Goal: Task Accomplishment & Management: Manage account settings

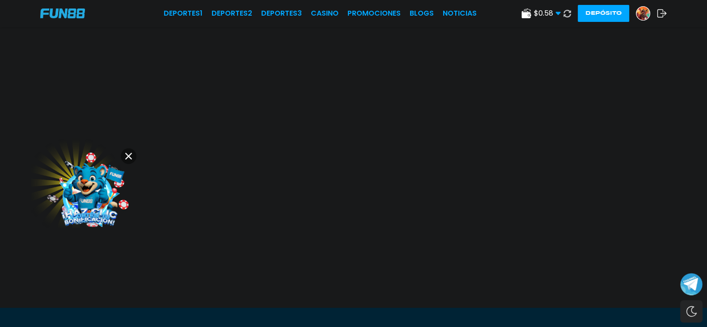
click at [543, 15] on div "$ 0.58 Dinero Real $ 0.58 Depósito Retiro Depósito" at bounding box center [593, 13] width 145 height 17
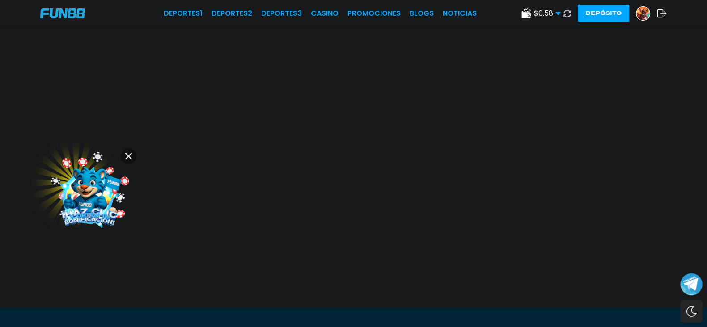
click at [563, 15] on use at bounding box center [567, 13] width 8 height 8
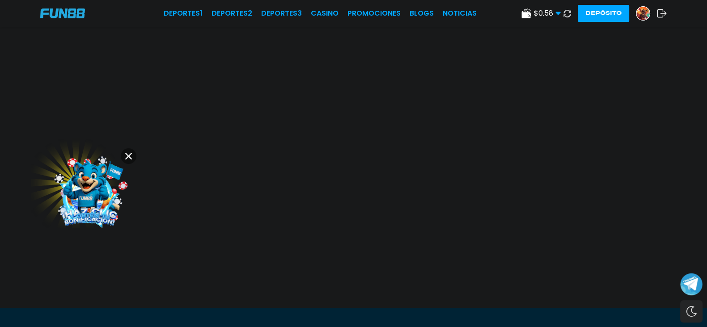
click at [636, 13] on img at bounding box center [642, 13] width 13 height 13
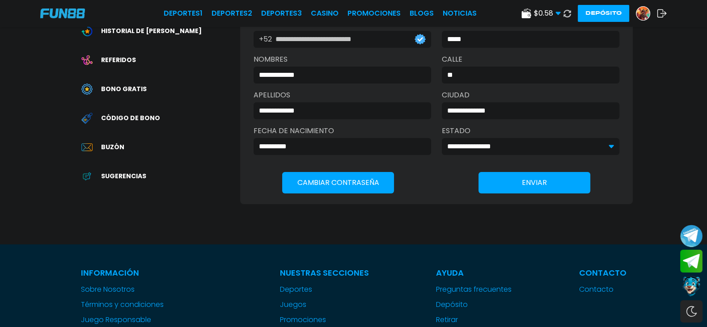
scroll to position [168, 0]
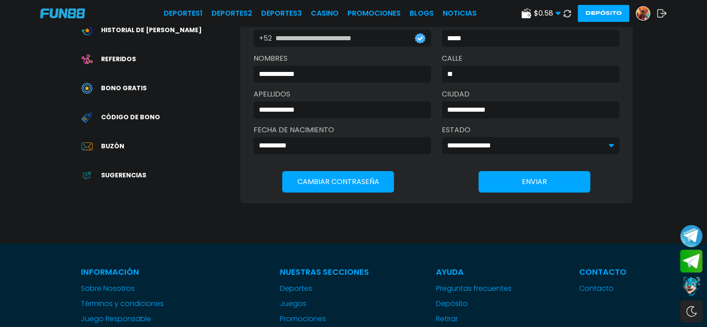
click at [126, 89] on span "Bono Gratis" at bounding box center [124, 88] width 46 height 9
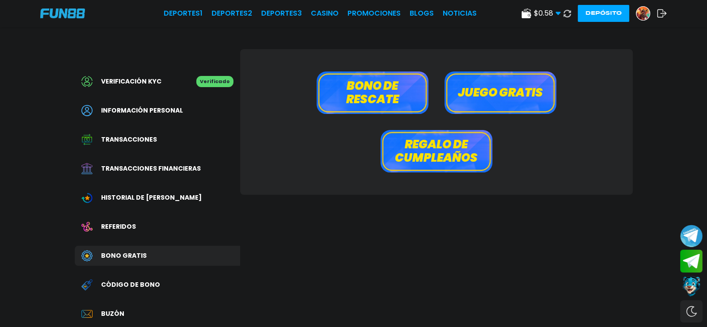
click at [380, 88] on button "Bono de rescate" at bounding box center [372, 93] width 112 height 42
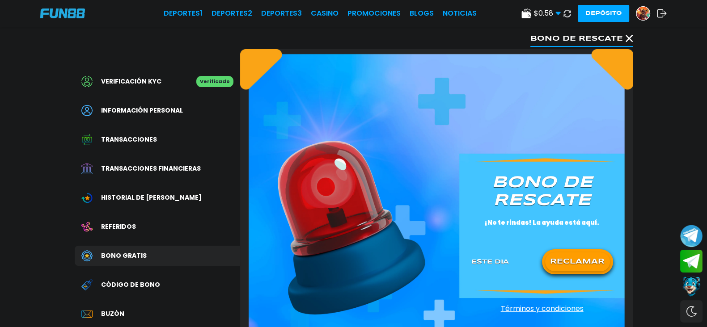
click at [559, 257] on button "RECLAMAR" at bounding box center [577, 262] width 65 height 19
click at [127, 251] on span "Bono Gratis" at bounding box center [124, 255] width 46 height 9
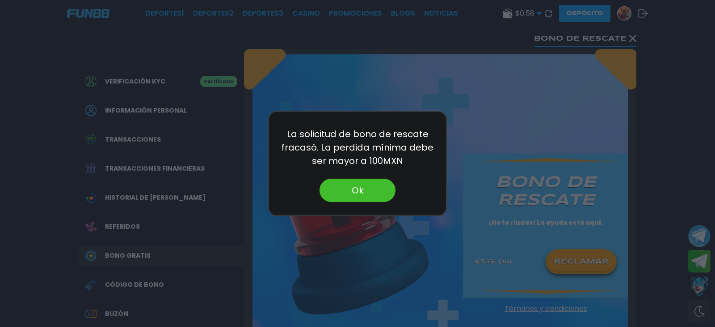
click at [365, 190] on button "Ok" at bounding box center [358, 190] width 76 height 23
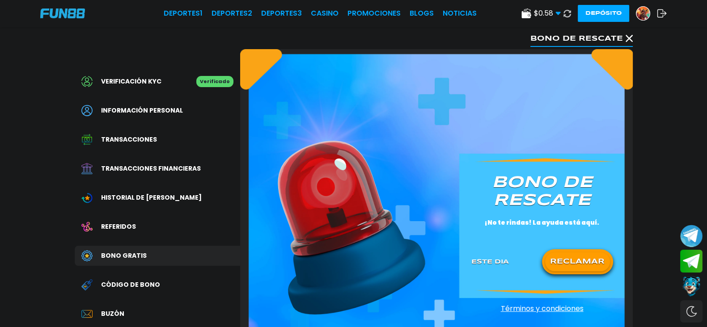
click at [120, 253] on span "Bono Gratis" at bounding box center [124, 255] width 46 height 9
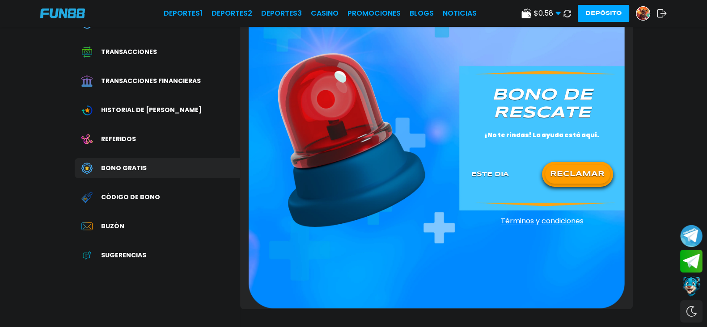
scroll to position [168, 0]
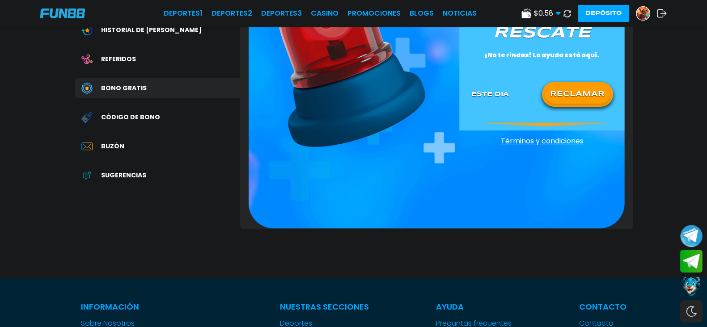
drag, startPoint x: 445, startPoint y: 154, endPoint x: 179, endPoint y: 88, distance: 274.0
click at [445, 153] on div "Bono de rescate ¡No te rindas! La ayuda está aquí. Este Dia RECLAMAR Términos y…" at bounding box center [436, 56] width 392 height 348
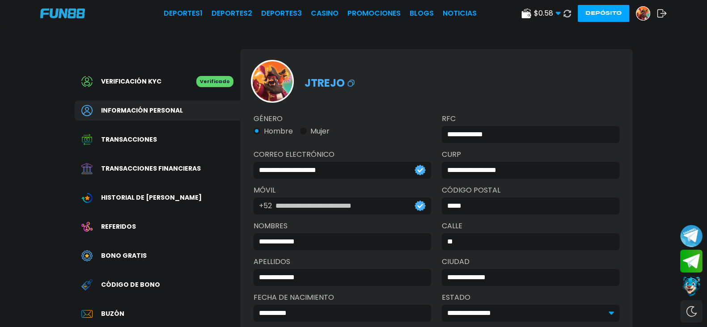
click at [130, 253] on span "Bono Gratis" at bounding box center [124, 255] width 46 height 9
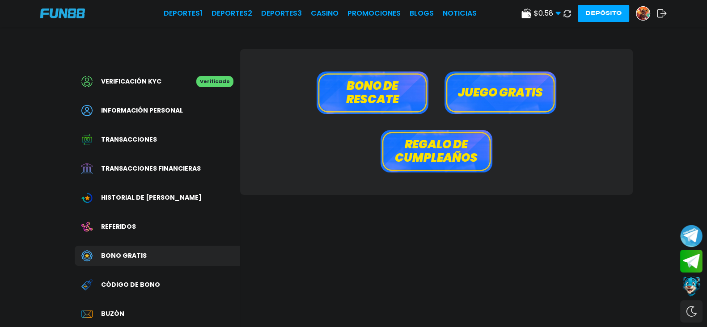
click at [520, 105] on button "Juego gratis" at bounding box center [500, 93] width 112 height 42
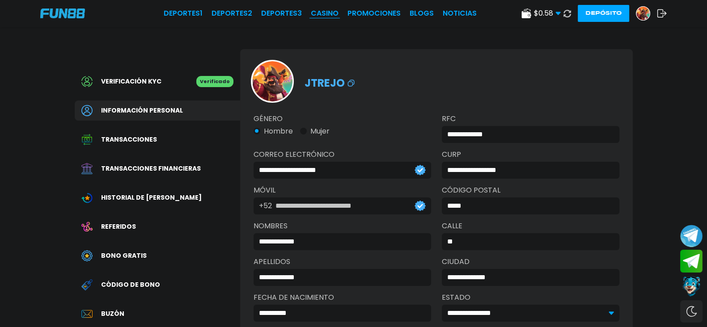
click at [311, 16] on link "CASINO" at bounding box center [325, 13] width 28 height 11
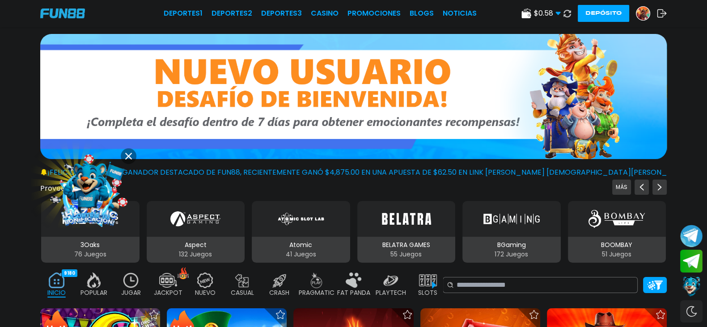
click at [129, 158] on icon at bounding box center [128, 156] width 7 height 7
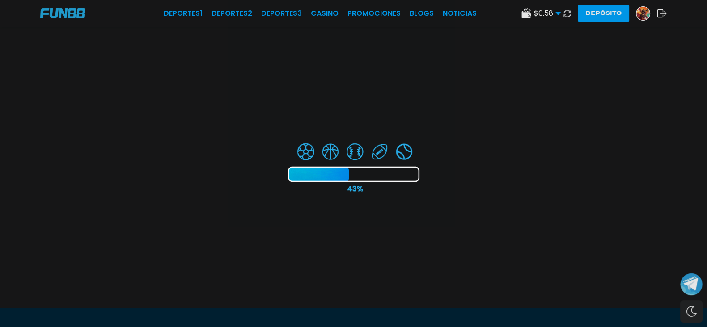
click at [616, 17] on div at bounding box center [353, 163] width 707 height 327
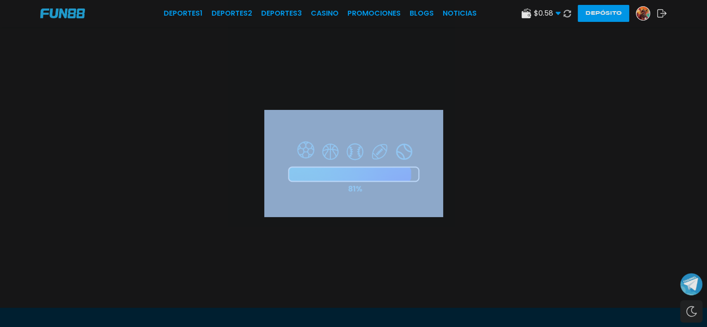
click at [617, 16] on div at bounding box center [353, 163] width 707 height 327
click at [619, 9] on div at bounding box center [353, 163] width 707 height 327
click at [619, 13] on div at bounding box center [353, 163] width 707 height 327
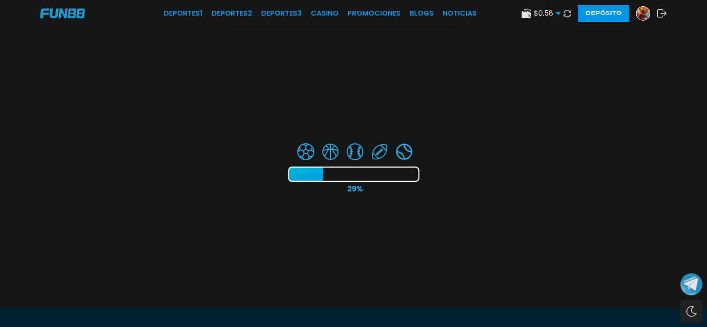
click at [619, 13] on div at bounding box center [353, 163] width 707 height 327
drag, startPoint x: 619, startPoint y: 13, endPoint x: 630, endPoint y: 52, distance: 40.7
click at [620, 13] on div at bounding box center [353, 163] width 707 height 327
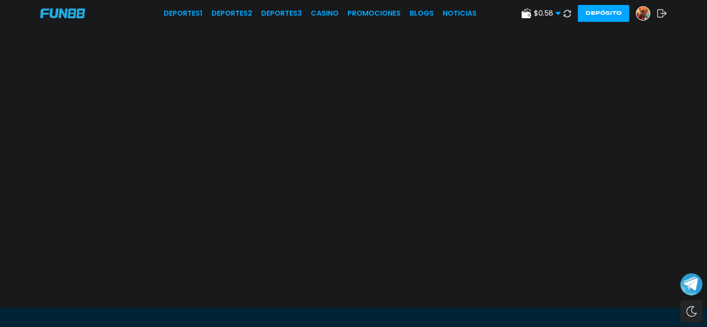
click at [636, 17] on img at bounding box center [642, 13] width 13 height 13
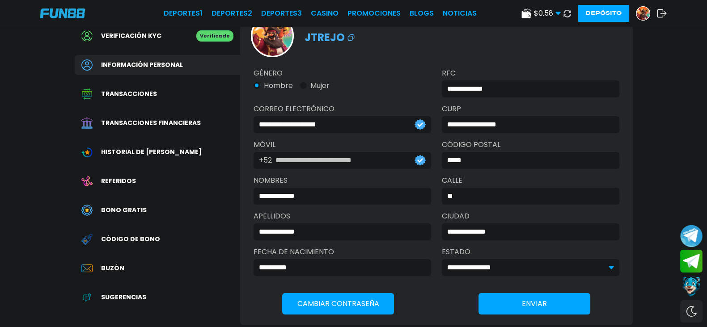
scroll to position [55, 0]
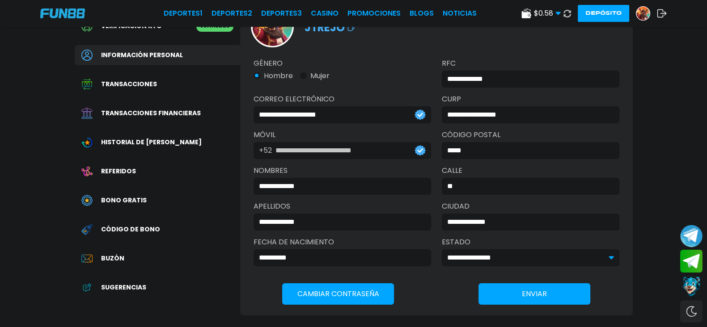
click at [132, 220] on div "Código de bono" at bounding box center [157, 229] width 165 height 20
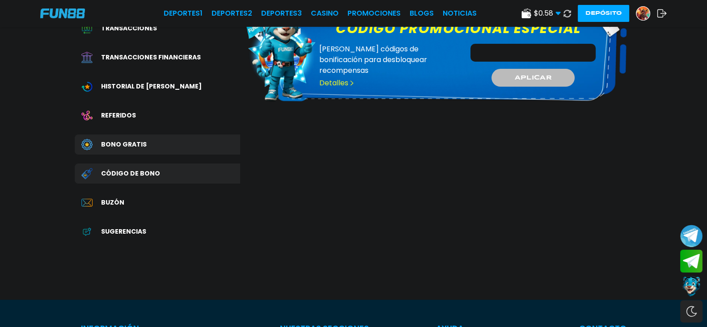
click at [117, 108] on div "Referidos" at bounding box center [157, 115] width 165 height 20
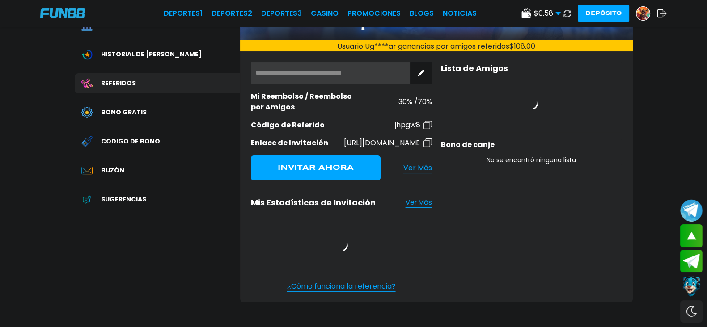
scroll to position [168, 0]
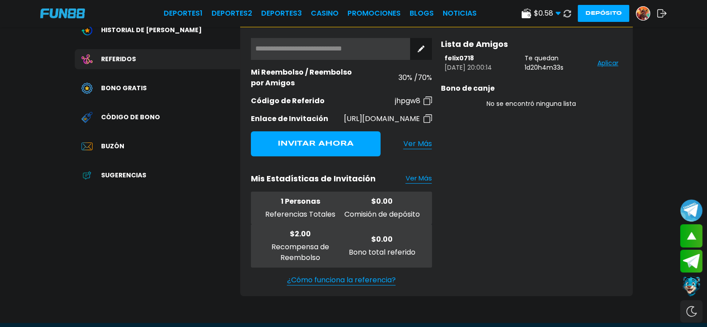
click at [118, 148] on span "Buzón" at bounding box center [112, 146] width 23 height 9
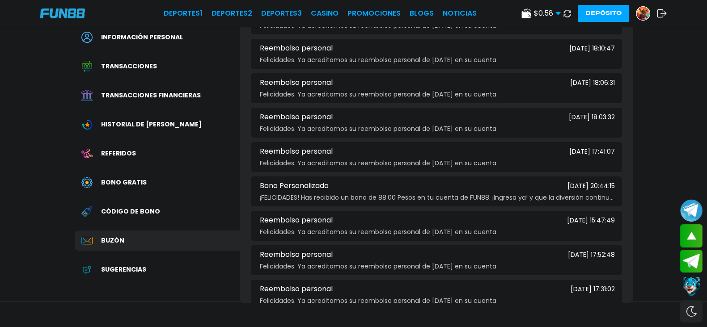
scroll to position [55, 0]
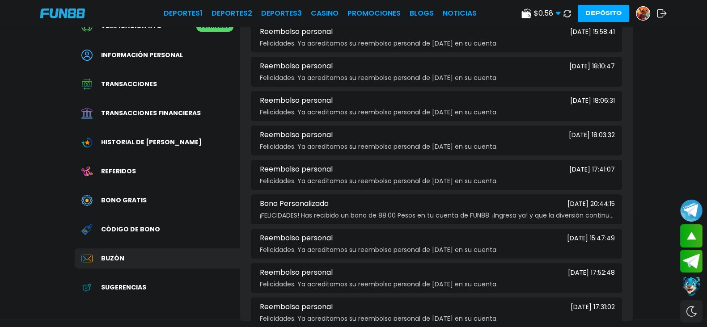
click at [111, 216] on div "Verificación KYC Verificado Información personal Transacciones Transacciones fi…" at bounding box center [157, 161] width 165 height 335
click at [118, 208] on div "Verificación KYC Verificado Información personal Transacciones Transacciones fi…" at bounding box center [157, 161] width 165 height 335
click at [123, 204] on span "Bono Gratis" at bounding box center [124, 200] width 46 height 9
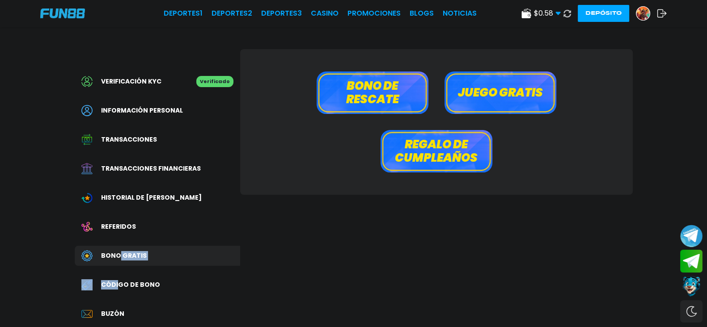
click at [485, 99] on button "Juego gratis" at bounding box center [500, 93] width 112 height 42
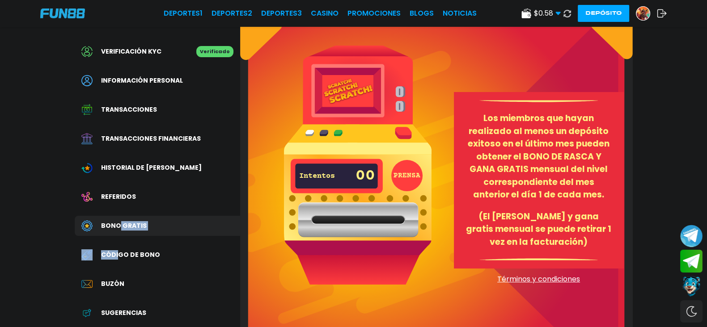
scroll to position [55, 0]
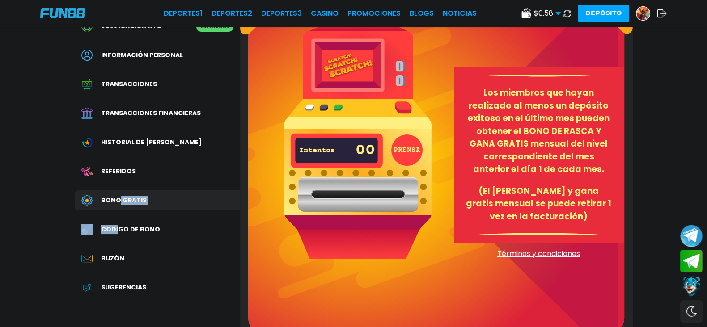
click at [410, 153] on button "PRENSA" at bounding box center [406, 150] width 31 height 31
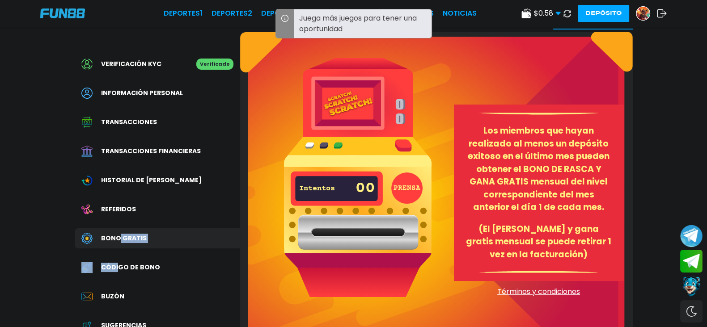
scroll to position [0, 0]
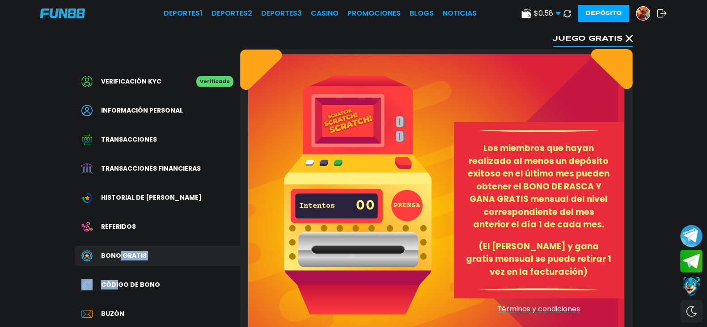
click at [125, 256] on span "Bono Gratis" at bounding box center [124, 255] width 46 height 9
drag, startPoint x: 632, startPoint y: 13, endPoint x: 613, endPoint y: 14, distance: 19.7
click at [607, 19] on div "$ 0.58 Dinero Real $ 0.58 Depósito Retiro Depósito" at bounding box center [593, 13] width 145 height 17
click at [636, 13] on img at bounding box center [642, 13] width 13 height 13
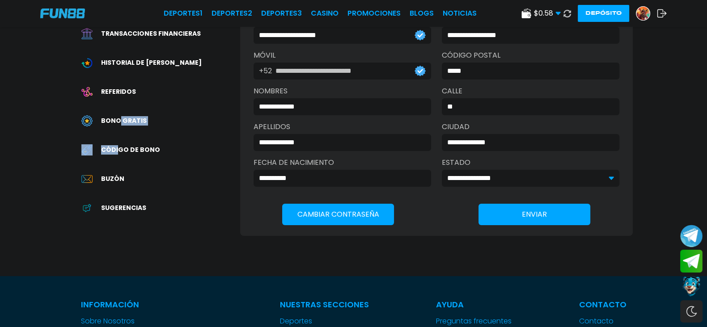
scroll to position [168, 0]
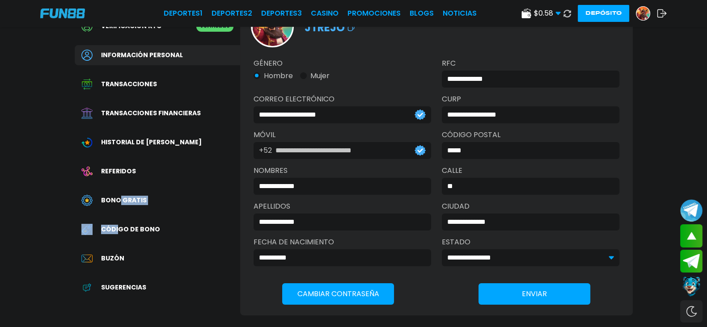
click at [123, 178] on div "Referidos" at bounding box center [157, 171] width 165 height 20
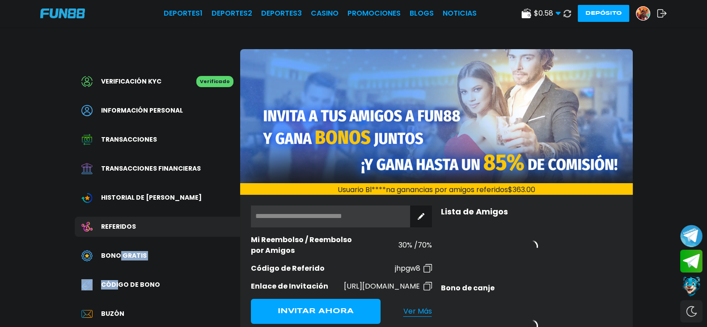
click at [121, 202] on span "Historial de [PERSON_NAME]" at bounding box center [151, 197] width 101 height 9
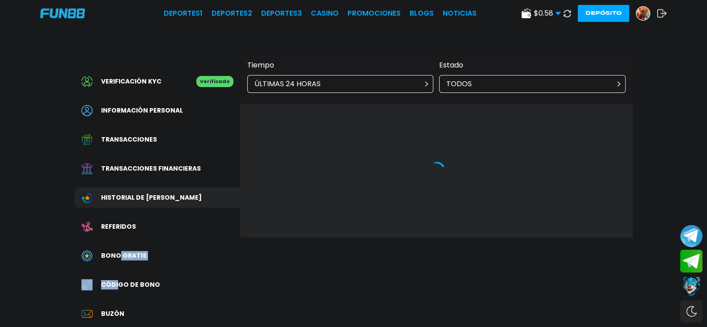
click at [172, 161] on div "Transacciones financieras" at bounding box center [157, 169] width 165 height 20
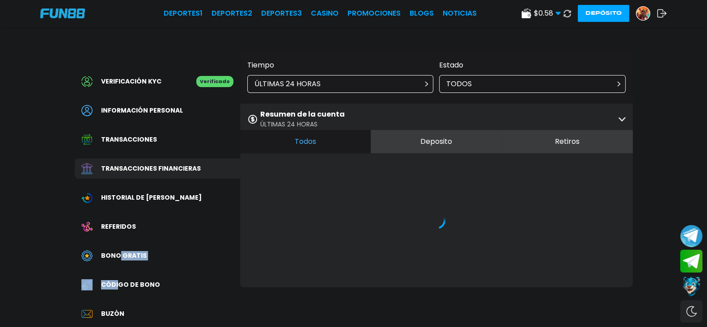
drag, startPoint x: 143, startPoint y: 142, endPoint x: 149, endPoint y: 139, distance: 5.8
click at [144, 142] on span "Transacciones" at bounding box center [129, 139] width 56 height 9
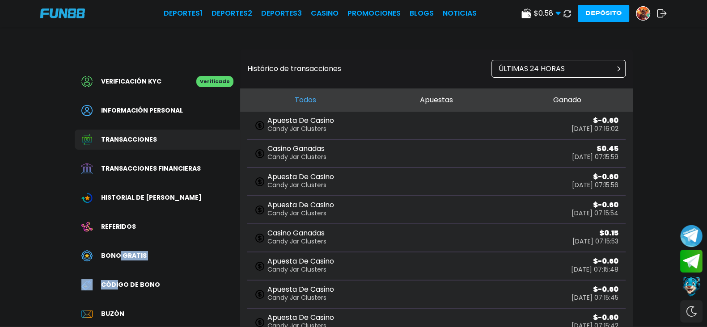
click at [163, 112] on span "Información personal" at bounding box center [142, 110] width 82 height 9
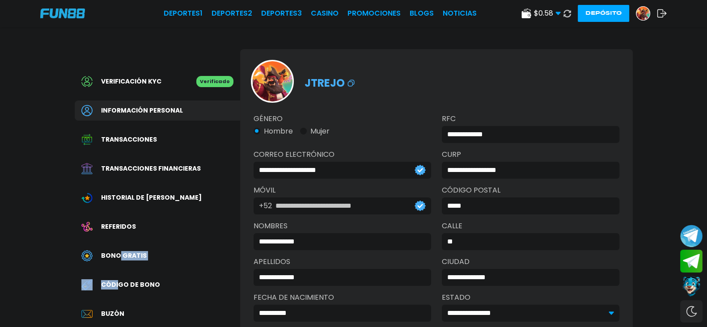
click at [160, 109] on span "Información personal" at bounding box center [142, 110] width 82 height 9
click at [311, 12] on link "CASINO" at bounding box center [325, 13] width 28 height 11
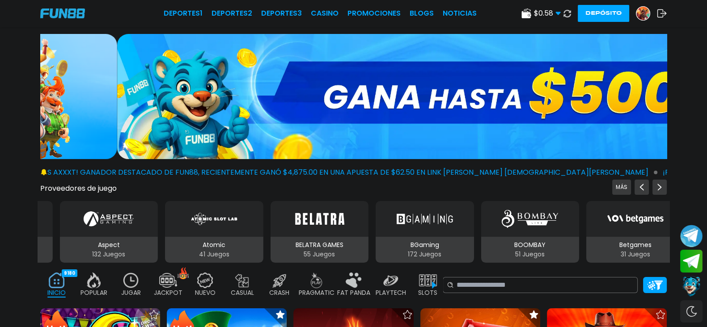
click at [636, 12] on img at bounding box center [642, 13] width 13 height 13
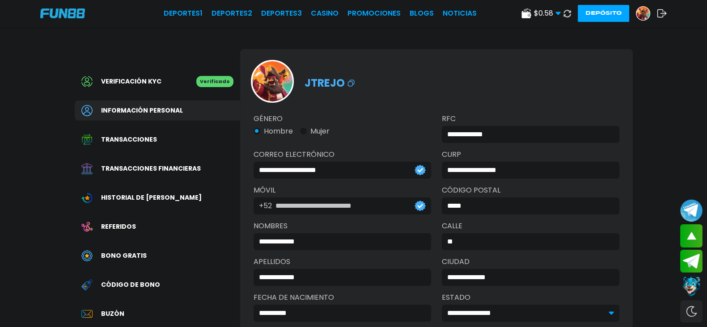
click at [130, 228] on span "Referidos" at bounding box center [118, 226] width 35 height 9
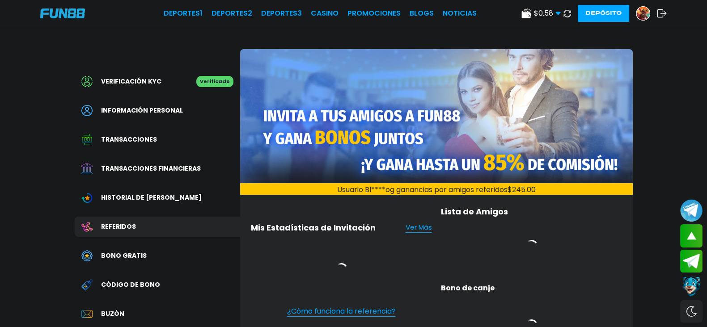
click at [142, 204] on div "Historial de [PERSON_NAME]" at bounding box center [157, 198] width 165 height 20
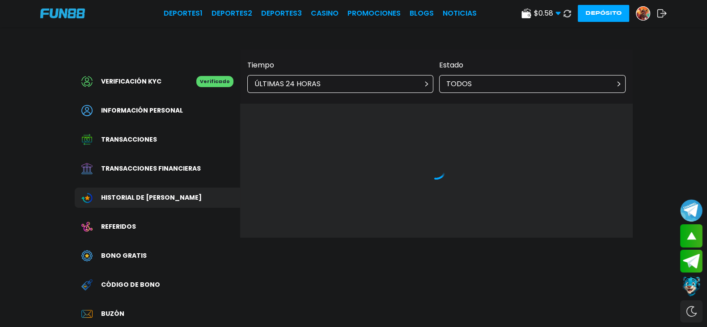
click at [152, 165] on span "Transacciones financieras" at bounding box center [151, 168] width 100 height 9
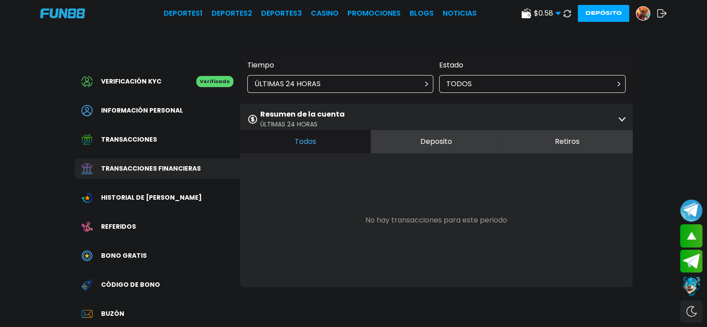
drag, startPoint x: 134, startPoint y: 88, endPoint x: 134, endPoint y: 84, distance: 4.5
click at [134, 88] on div "Verificación KYC Verificado" at bounding box center [157, 82] width 165 height 20
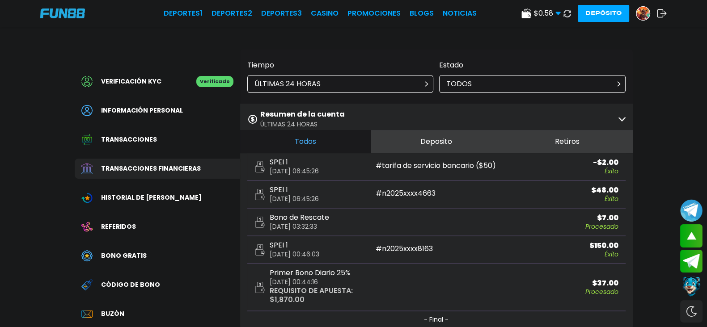
click at [105, 13] on div "Deportes 1 Deportes 2 Deportes 3 CASINO Promociones BLOGS NOTICIAS $ 0.58 Diner…" at bounding box center [353, 13] width 707 height 27
click at [534, 13] on span "$ 0.58" at bounding box center [547, 13] width 27 height 11
click at [560, 14] on button at bounding box center [566, 13] width 13 height 13
click at [442, 14] on link "NOTICIAS" at bounding box center [459, 13] width 34 height 11
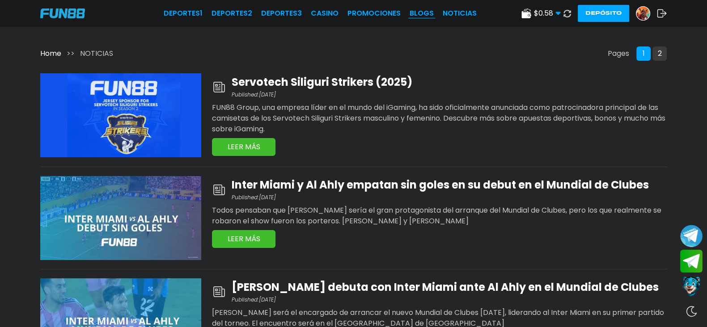
click at [409, 14] on link "BLOGS" at bounding box center [421, 13] width 24 height 11
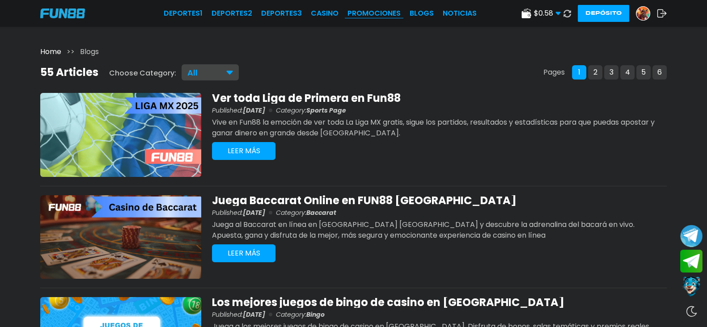
click at [353, 16] on link "Promociones" at bounding box center [373, 13] width 53 height 11
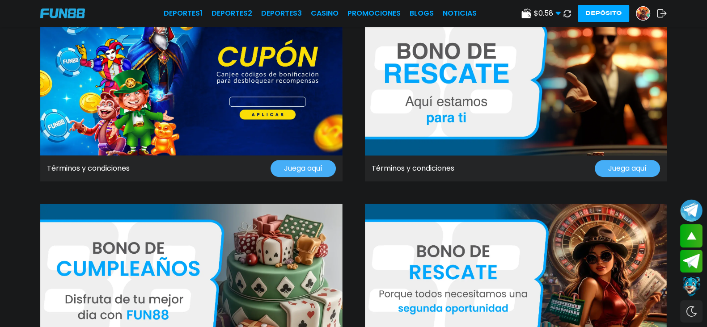
scroll to position [893, 0]
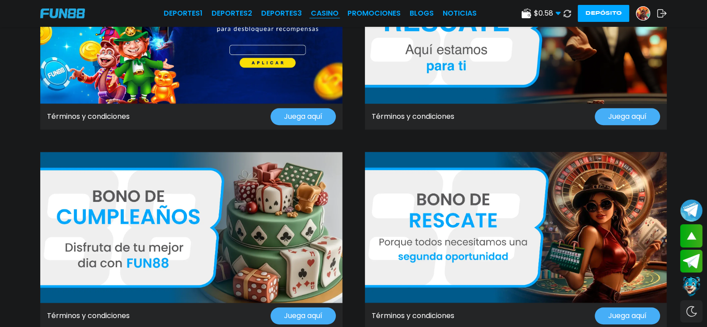
click at [311, 12] on link "CASINO" at bounding box center [325, 13] width 28 height 11
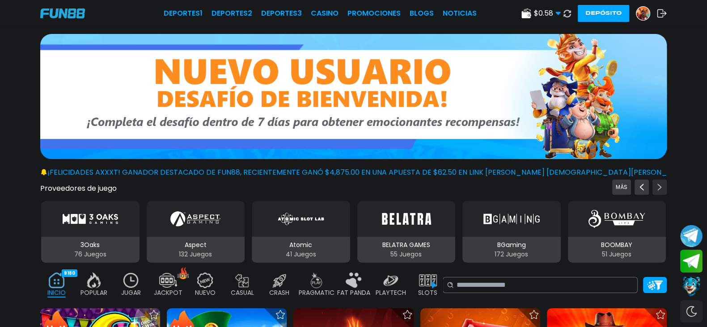
click at [656, 184] on icon "Next providers" at bounding box center [659, 187] width 7 height 7
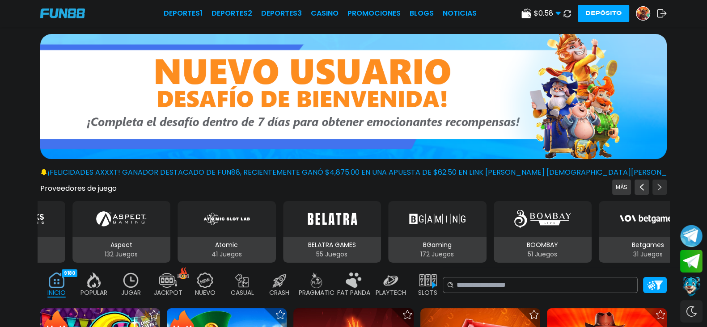
click at [656, 184] on icon "Next providers" at bounding box center [659, 187] width 7 height 7
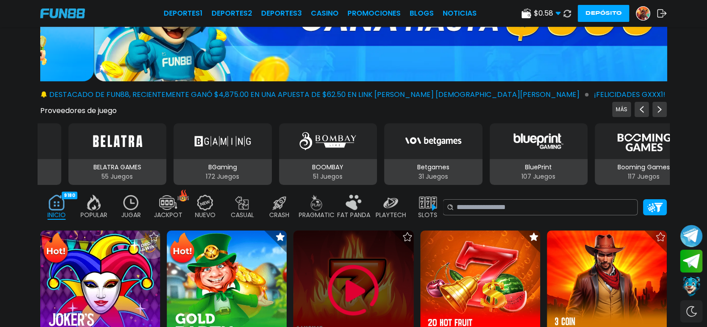
scroll to position [168, 0]
